Goal: Find contact information: Find contact information

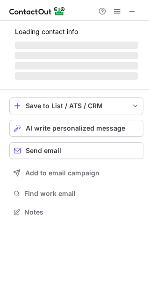
scroll to position [225, 149]
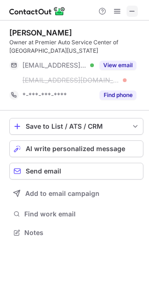
click at [133, 8] on span at bounding box center [131, 10] width 7 height 7
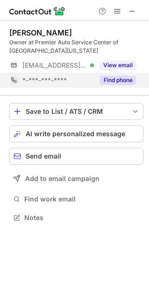
scroll to position [5, 5]
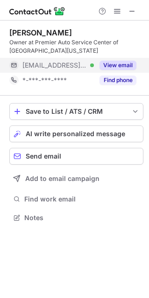
click at [120, 66] on button "View email" at bounding box center [117, 65] width 37 height 9
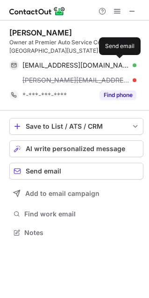
scroll to position [225, 149]
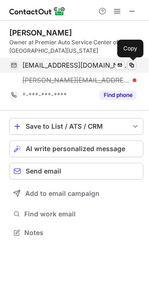
click at [133, 68] on span at bounding box center [131, 64] width 7 height 7
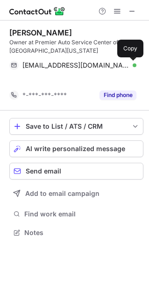
scroll to position [5, 5]
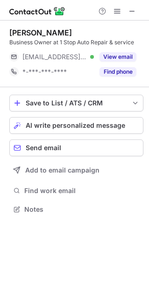
scroll to position [202, 149]
click at [128, 9] on button at bounding box center [131, 11] width 11 height 11
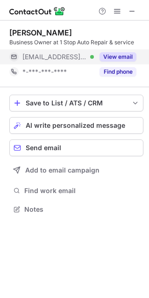
click at [101, 57] on button "View email" at bounding box center [117, 56] width 37 height 9
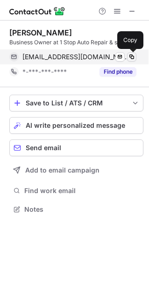
click at [133, 58] on span at bounding box center [131, 56] width 7 height 7
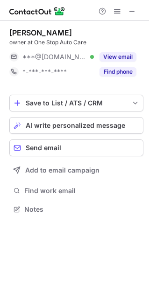
scroll to position [202, 149]
